Goal: Information Seeking & Learning: Learn about a topic

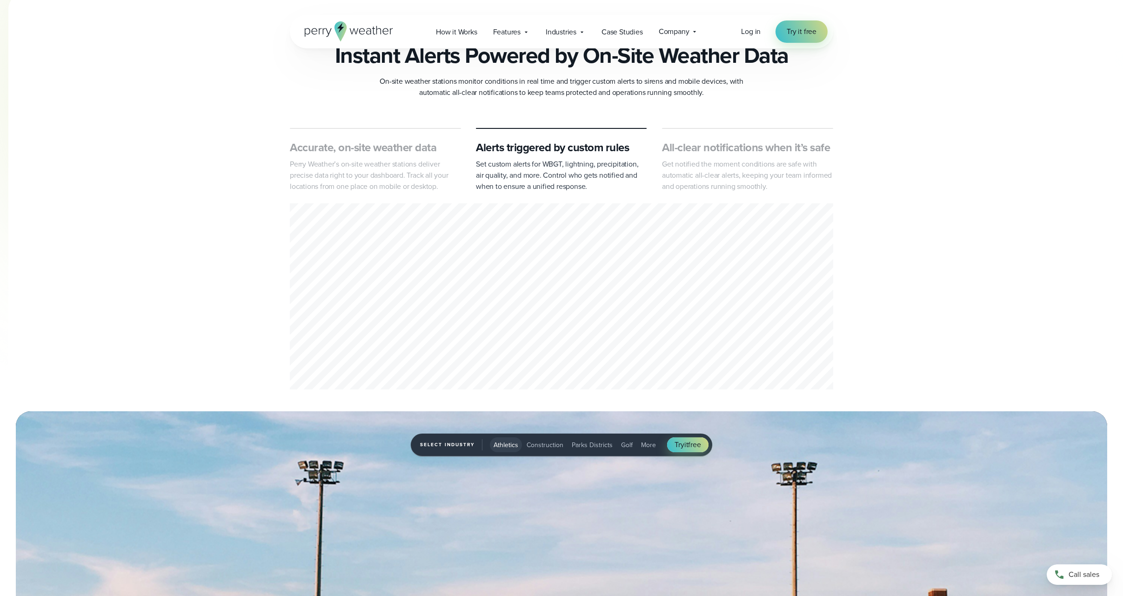
scroll to position [372, 0]
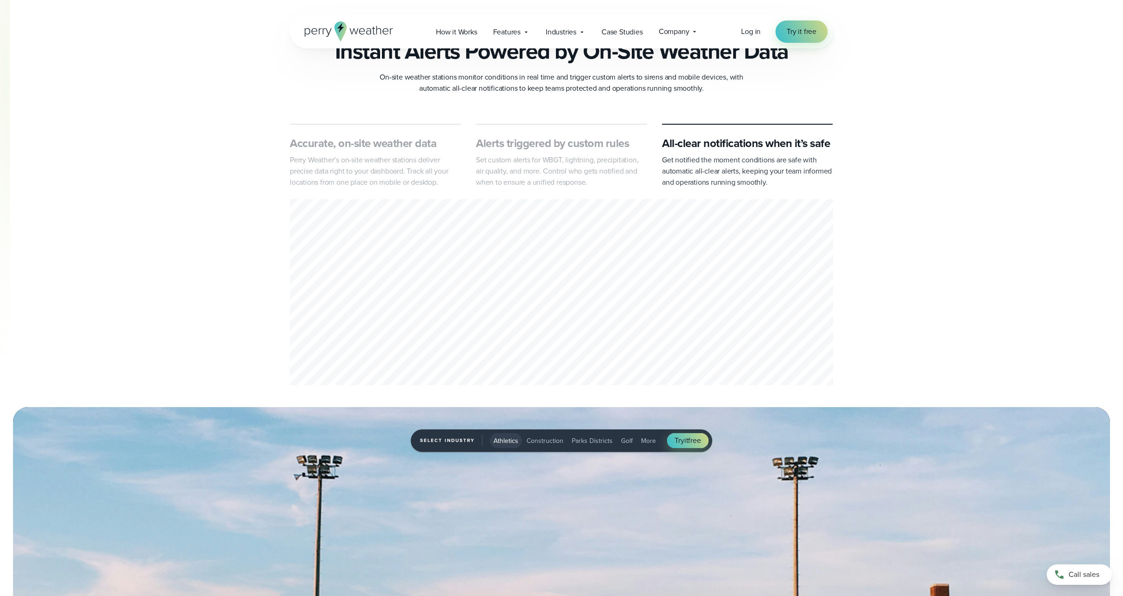
click at [388, 160] on p "Perry Weather’s on-site weather stations deliver precise data right to your das…" at bounding box center [375, 170] width 171 height 33
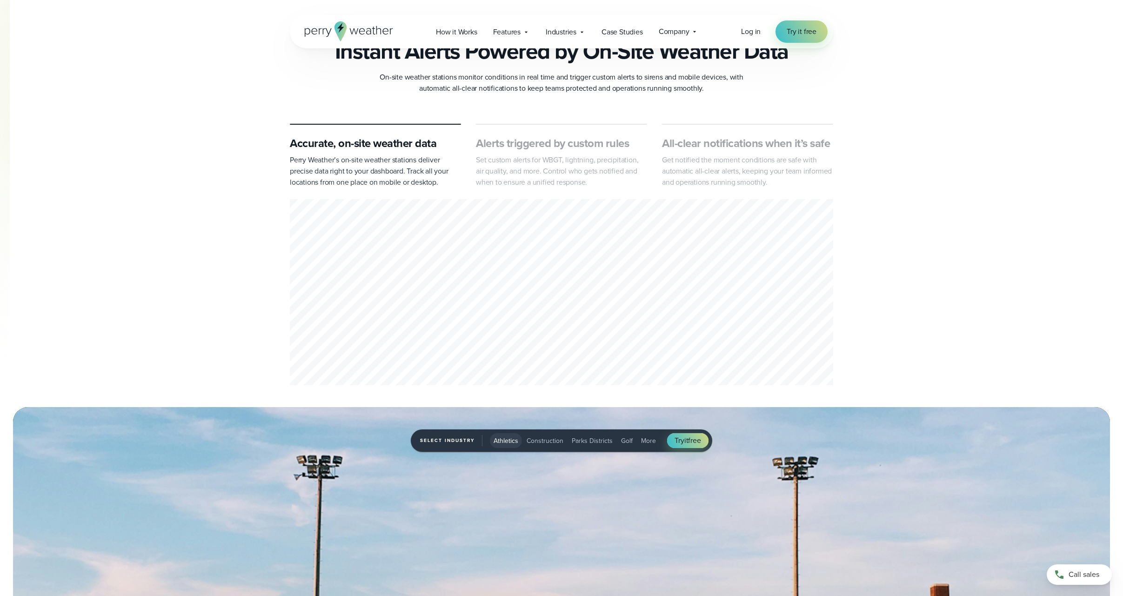
click at [510, 156] on p "Set custom alerts for WBGT, lightning, precipitation, air quality, and more. Co…" at bounding box center [561, 170] width 171 height 33
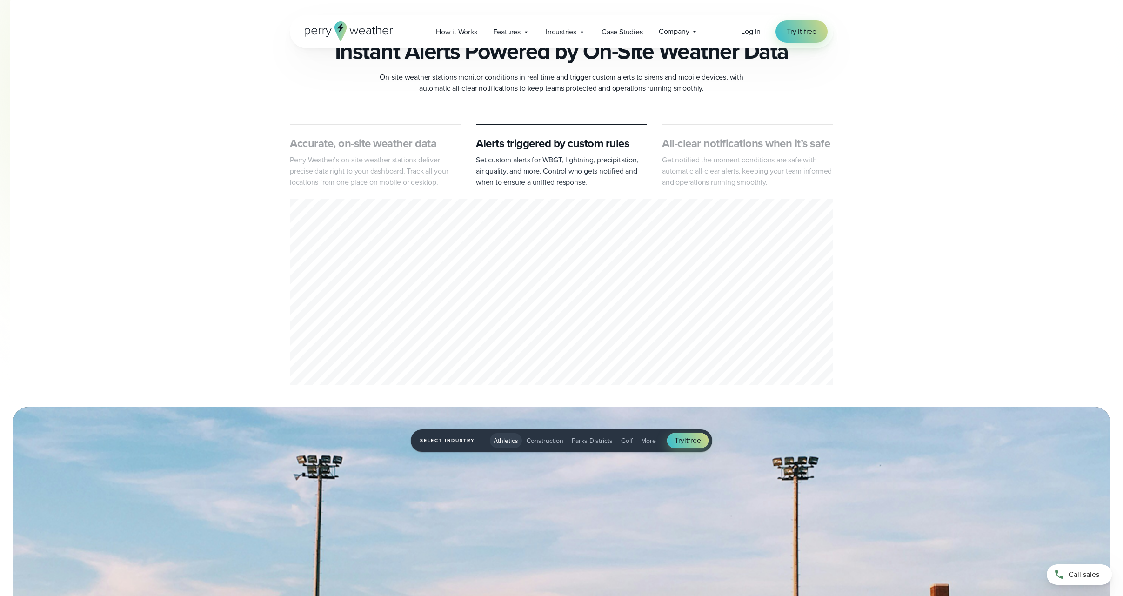
click at [726, 154] on p "Get notified the moment conditions are safe with automatic all-clear alerts, ke…" at bounding box center [747, 170] width 171 height 33
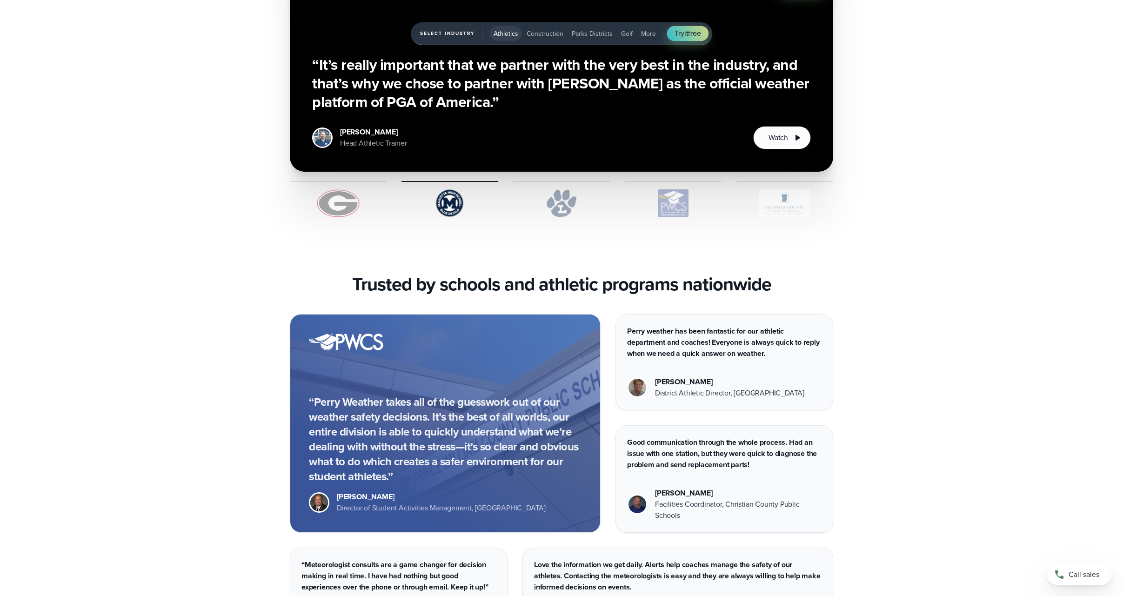
scroll to position [2745, 0]
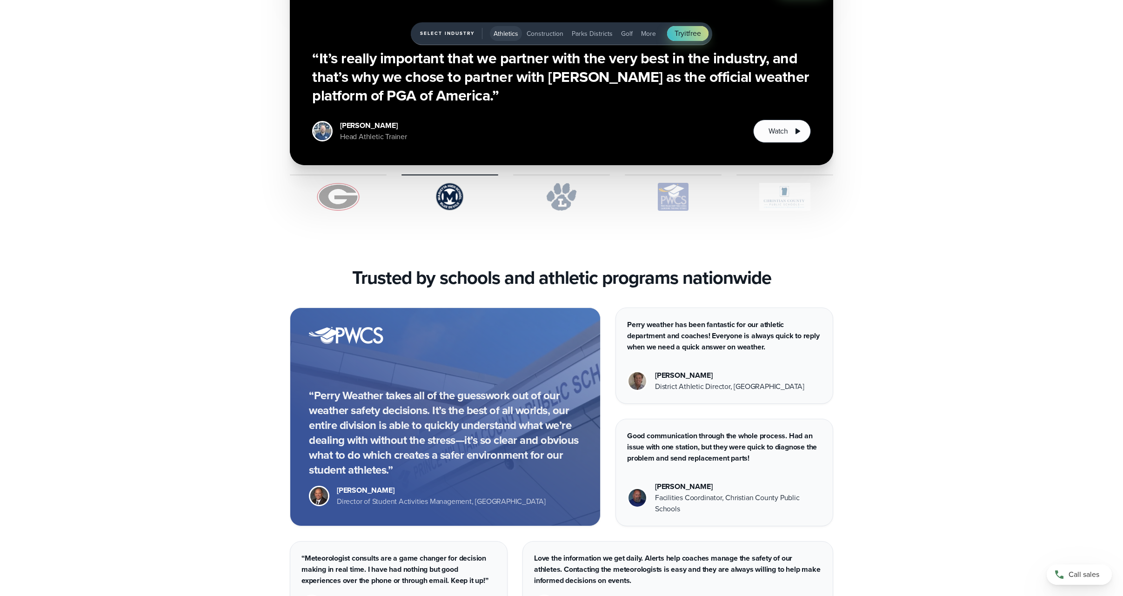
click at [333, 203] on img "1 of 5" at bounding box center [338, 197] width 97 height 28
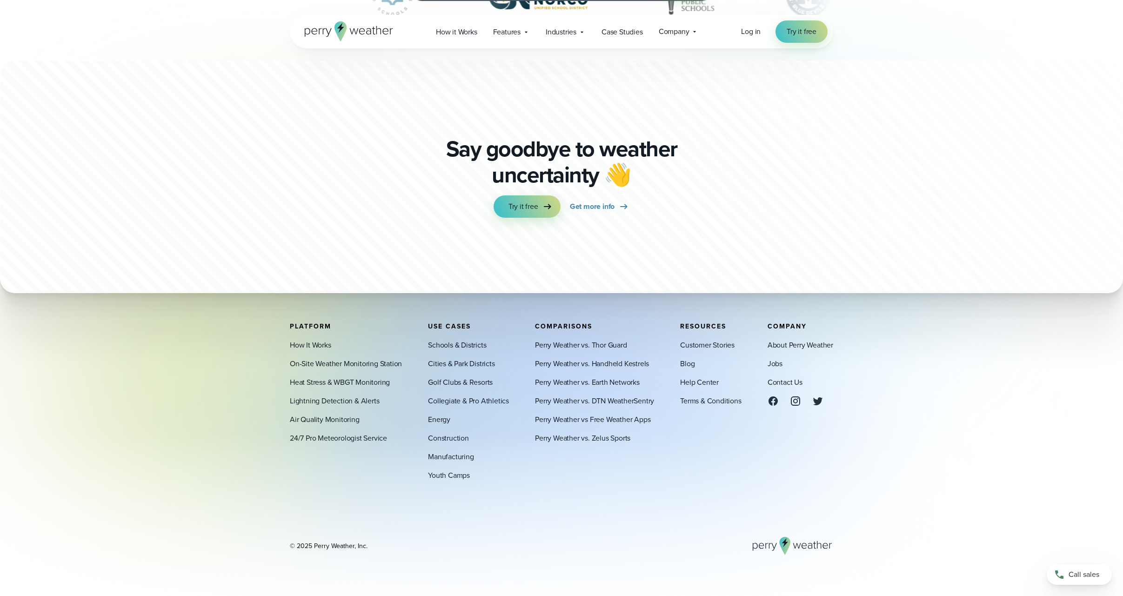
scroll to position [0, 0]
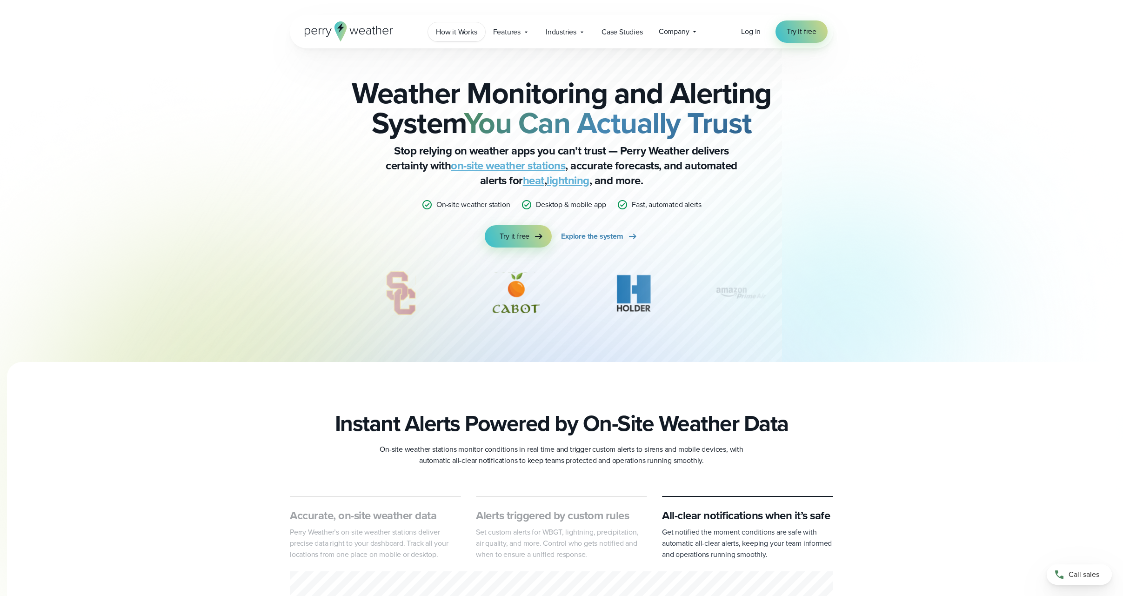
click at [455, 33] on span "How it Works" at bounding box center [456, 32] width 41 height 11
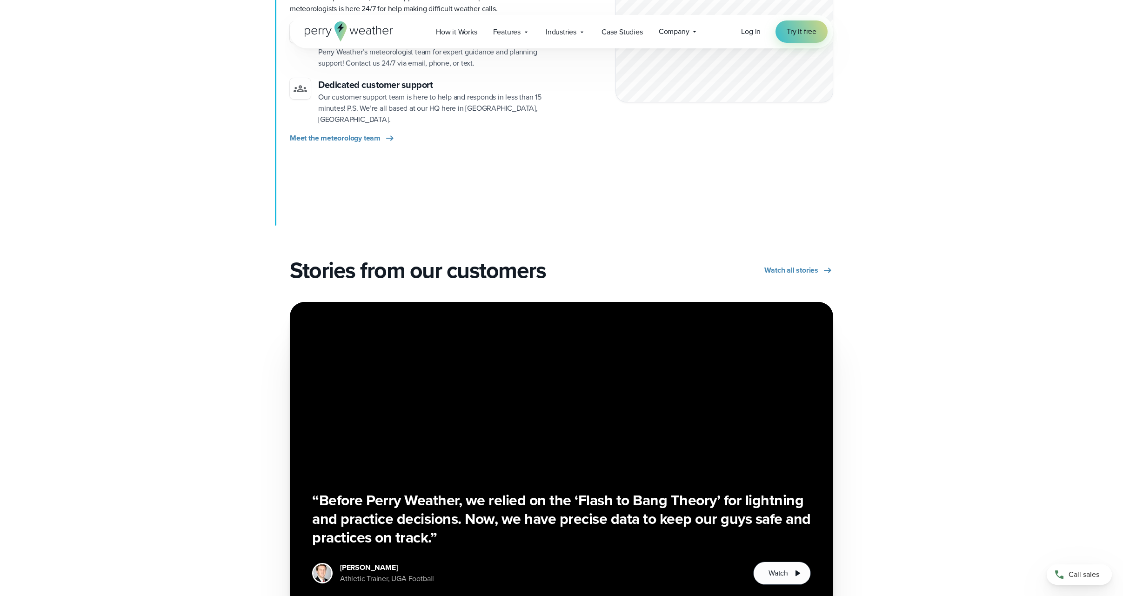
scroll to position [1619, 0]
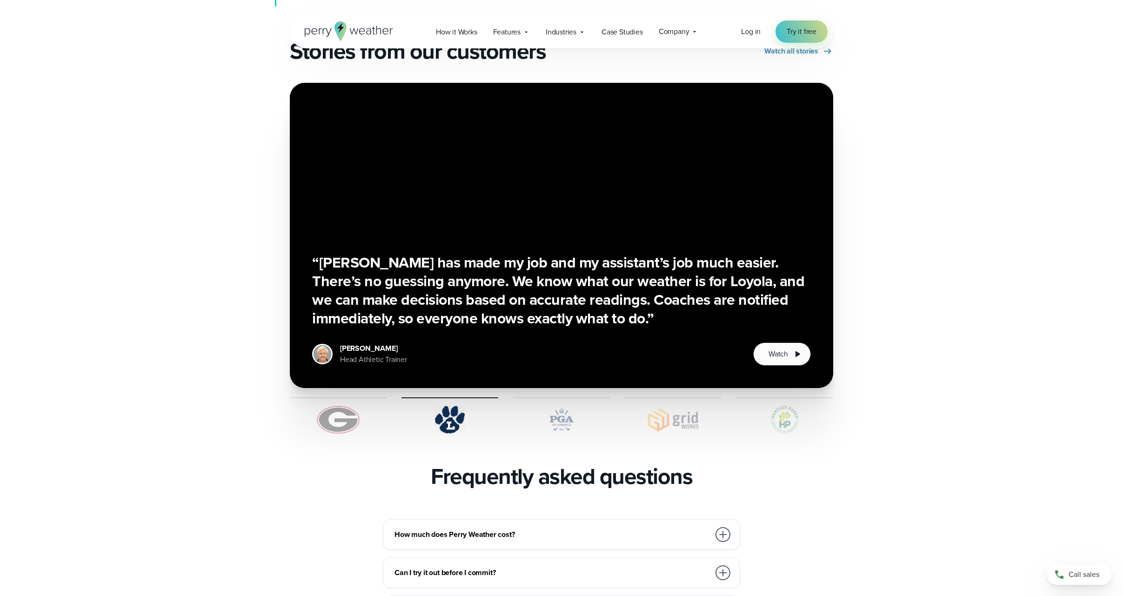
click at [346, 406] on img at bounding box center [338, 420] width 97 height 28
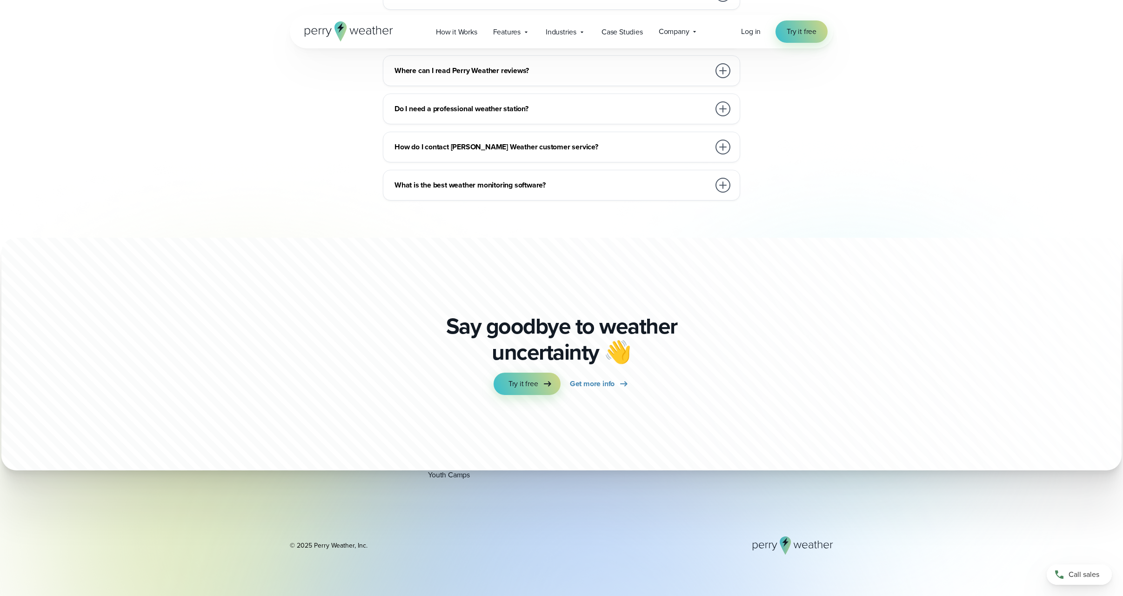
scroll to position [2275, 0]
click at [504, 35] on span "Features" at bounding box center [506, 32] width 27 height 11
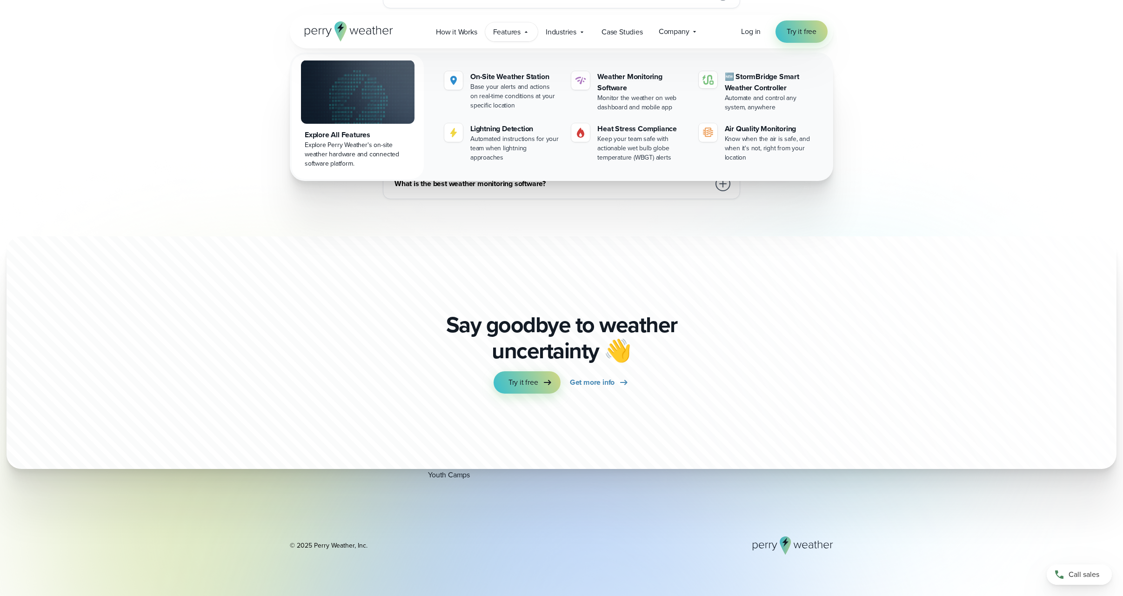
click at [186, 287] on div at bounding box center [673, 148] width 1332 height 666
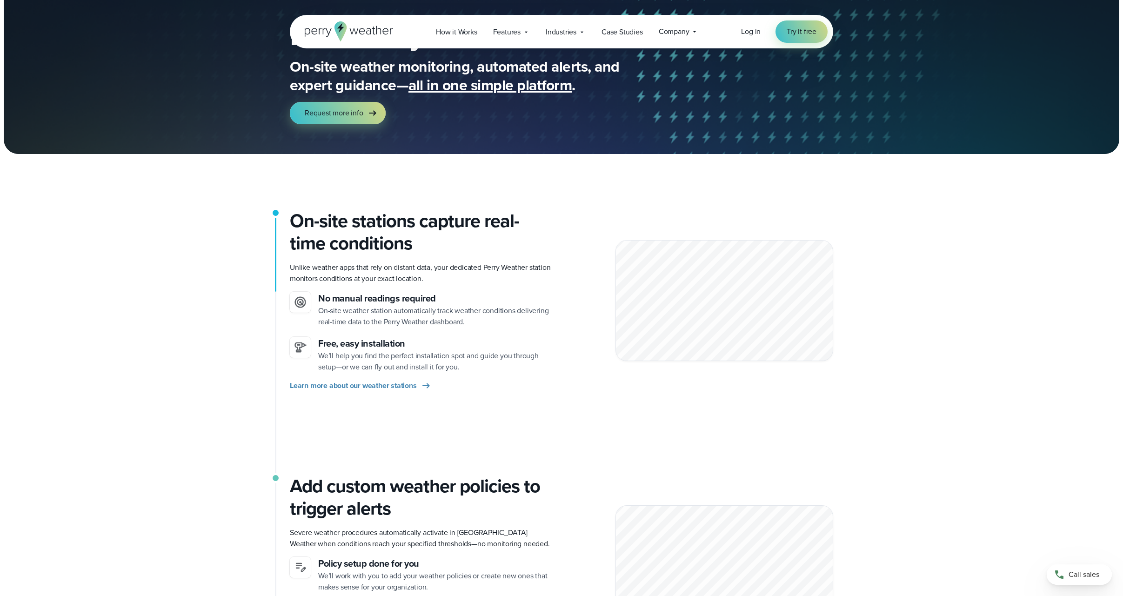
scroll to position [0, 0]
